Goal: Navigation & Orientation: Find specific page/section

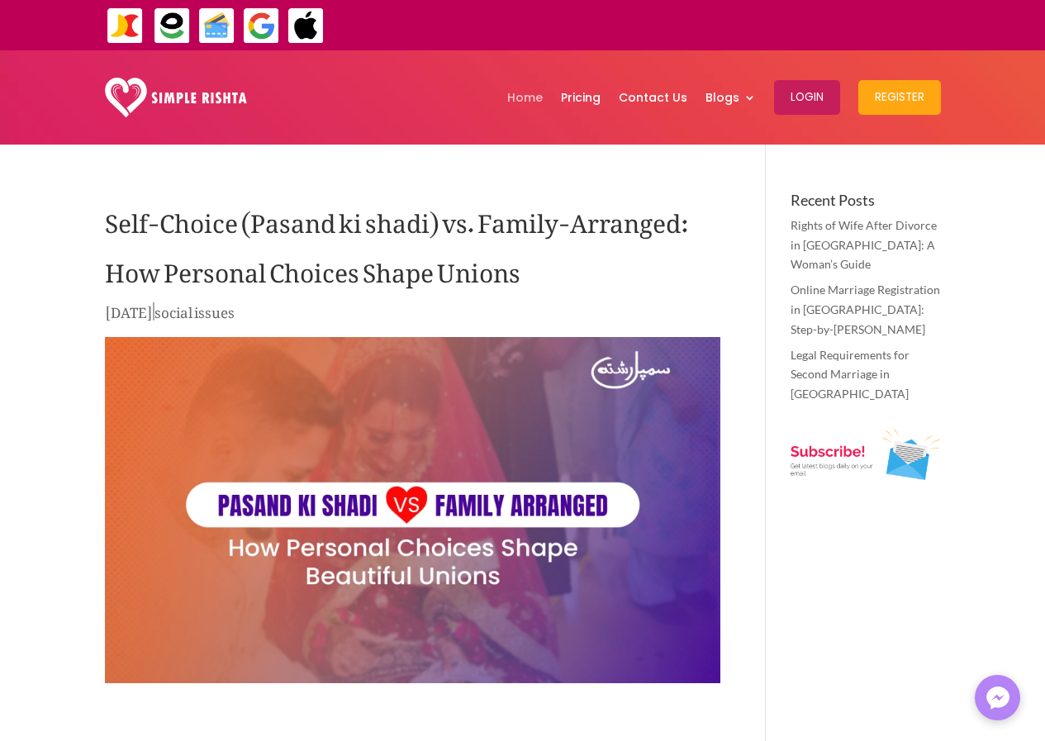
click at [524, 98] on link "Home" at bounding box center [525, 98] width 36 height 86
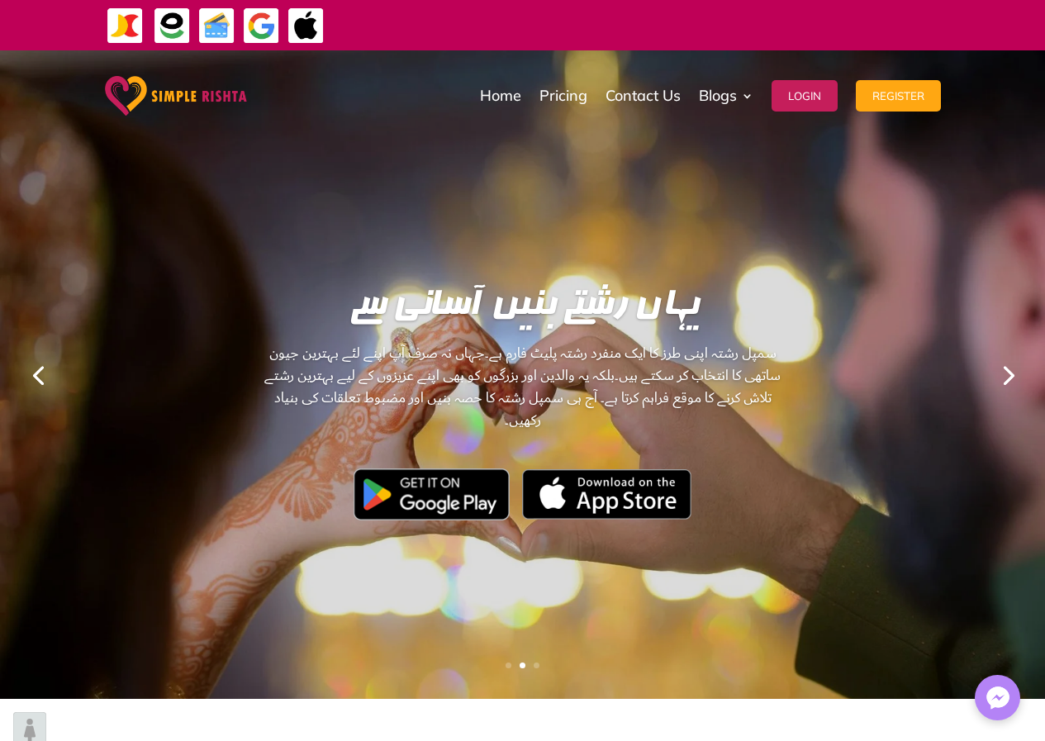
click at [1001, 377] on link "Next" at bounding box center [1007, 374] width 40 height 40
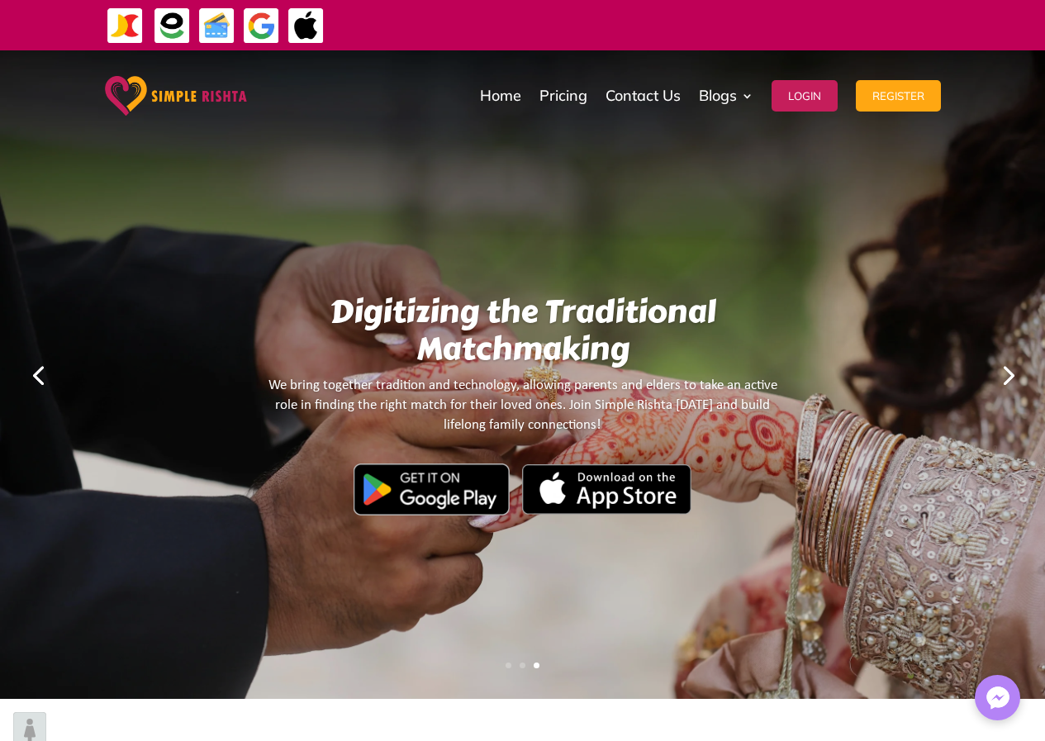
click at [1002, 372] on link "Next" at bounding box center [1007, 374] width 40 height 40
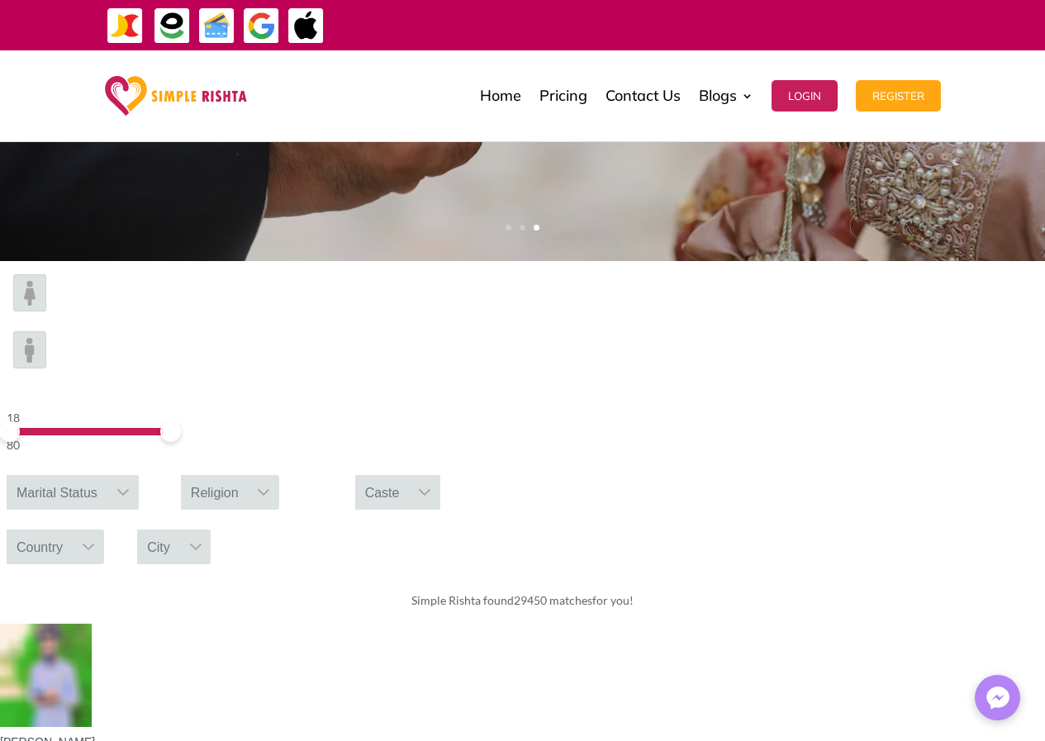
scroll to position [83, 0]
